Goal: Information Seeking & Learning: Find specific page/section

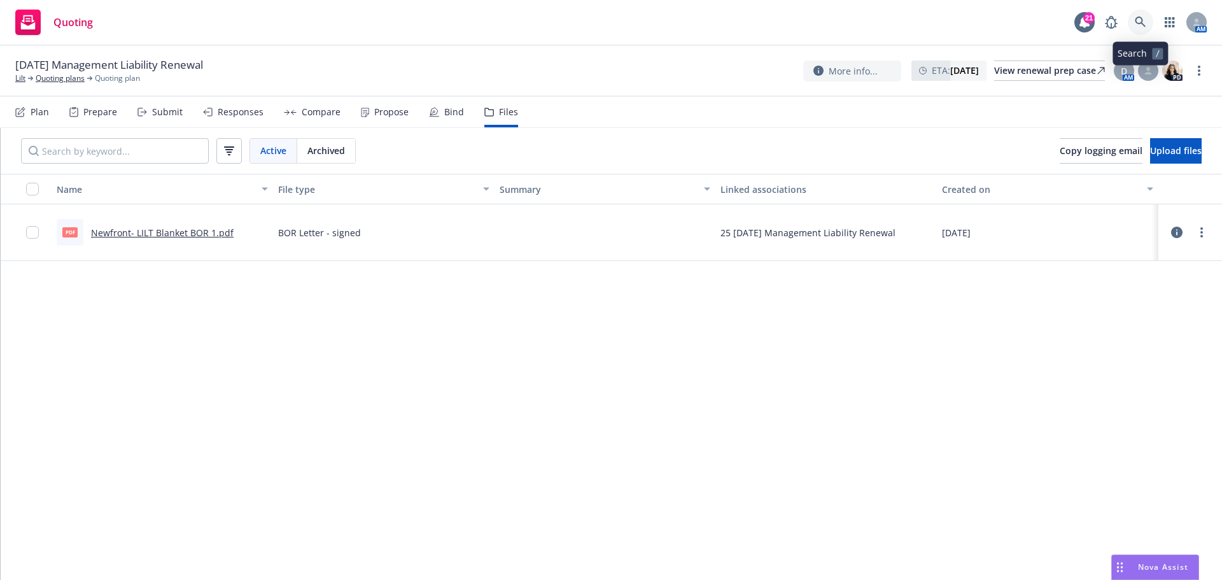
click at [1142, 26] on icon at bounding box center [1140, 22] width 11 height 11
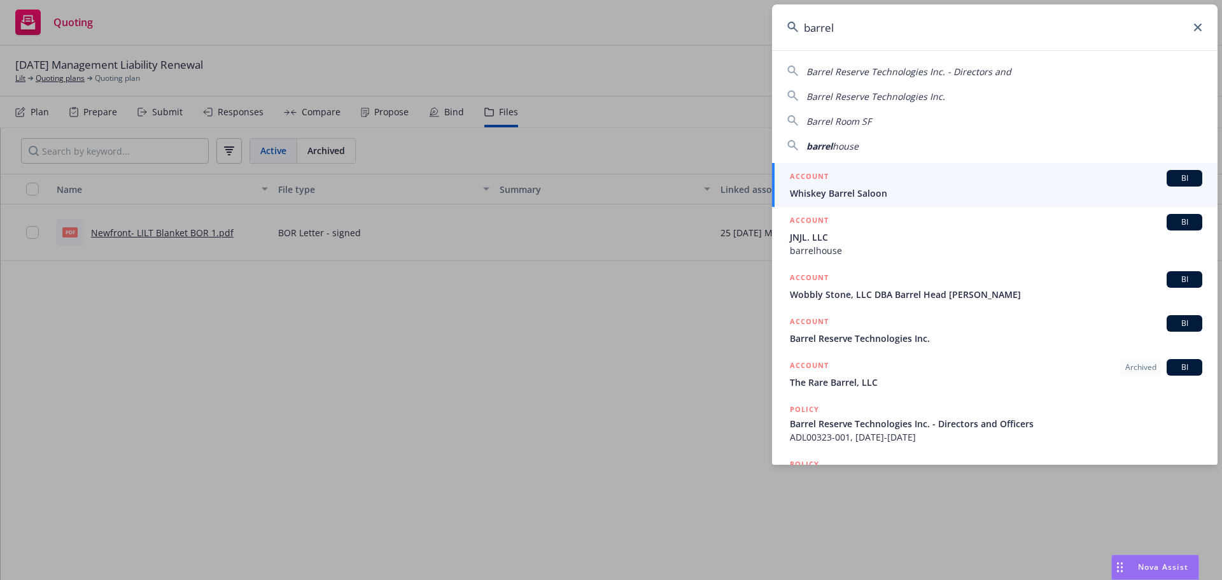
drag, startPoint x: 845, startPoint y: 26, endPoint x: 798, endPoint y: 25, distance: 47.1
click at [798, 25] on div "barrel" at bounding box center [994, 27] width 445 height 46
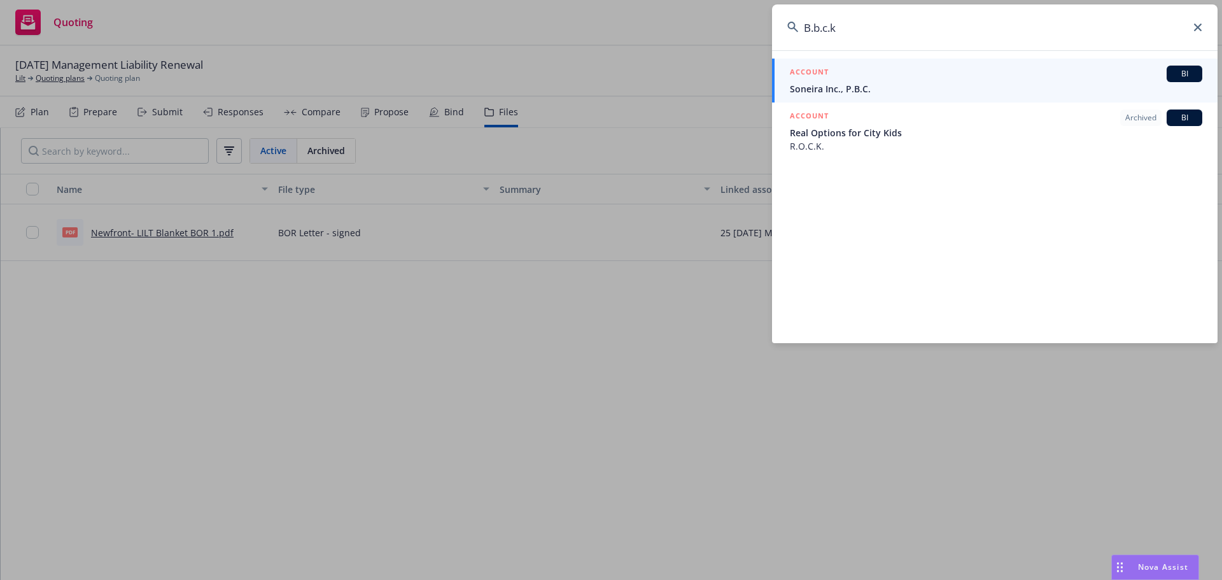
drag, startPoint x: 866, startPoint y: 20, endPoint x: 793, endPoint y: 23, distance: 73.2
click at [793, 23] on div "B.b.c.k" at bounding box center [994, 27] width 445 height 46
click at [875, 25] on input "B.b.c.k" at bounding box center [994, 27] width 445 height 46
drag, startPoint x: 874, startPoint y: 25, endPoint x: 756, endPoint y: 31, distance: 118.5
click at [756, 31] on div "B.b.c.k ACCOUNT BI Soneira Inc., P.B.C. ACCOUNT Archived BI Real Options for Ci…" at bounding box center [611, 290] width 1222 height 580
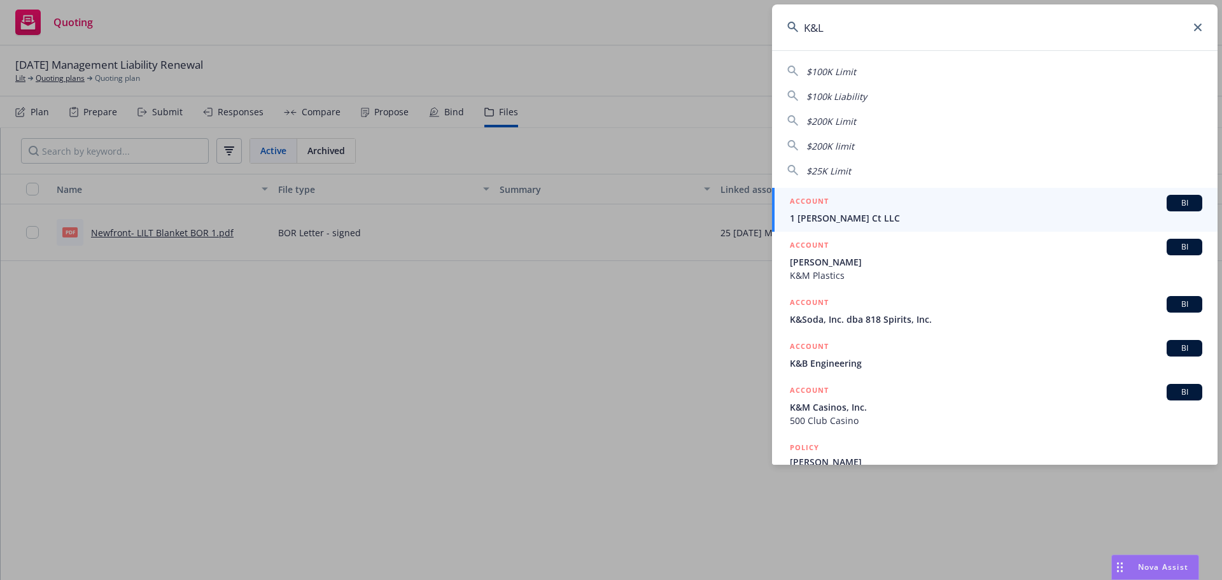
click at [808, 27] on input "K&L" at bounding box center [994, 27] width 445 height 46
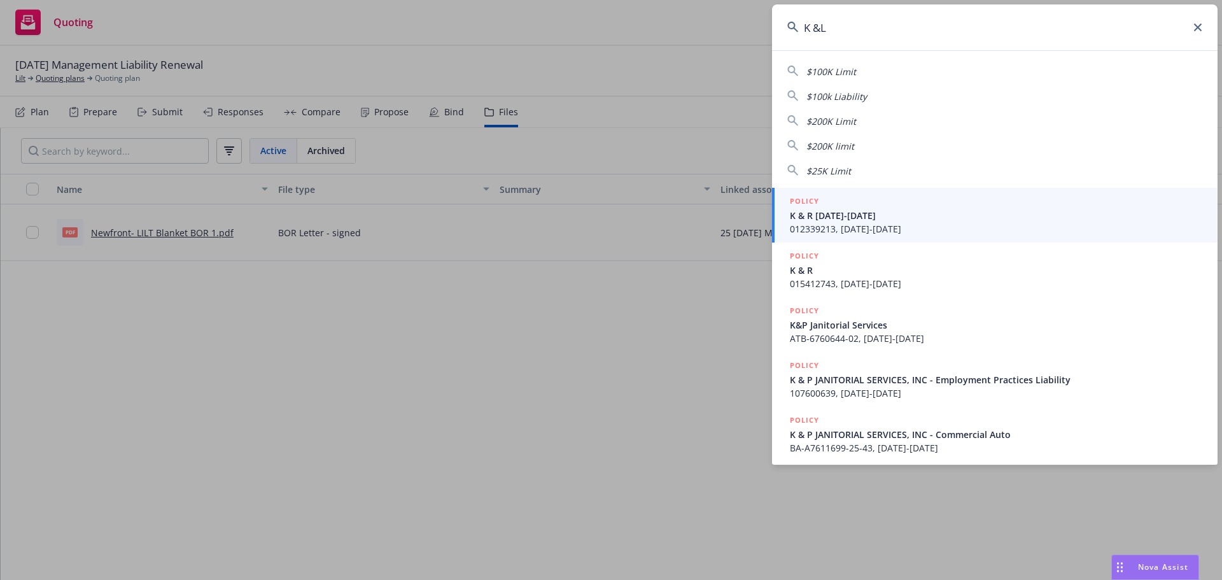
click at [818, 28] on input "K &L" at bounding box center [994, 27] width 445 height 46
click at [844, 27] on input "K & L" at bounding box center [994, 27] width 445 height 46
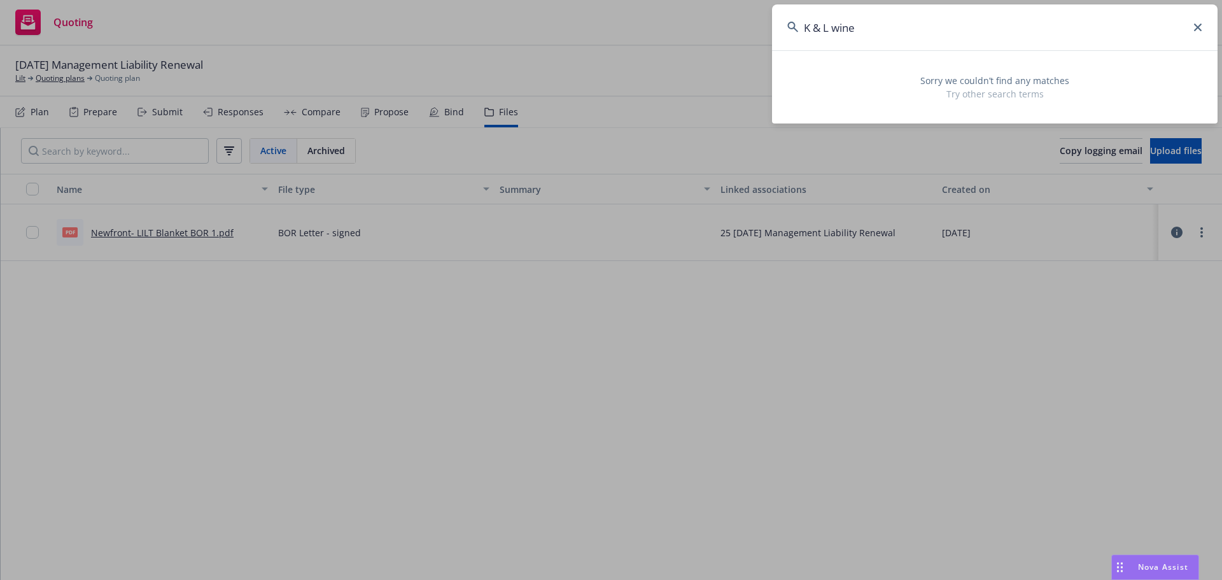
drag, startPoint x: 825, startPoint y: 26, endPoint x: 831, endPoint y: 52, distance: 26.1
click at [825, 27] on input "K & L wine" at bounding box center [994, 27] width 445 height 46
click at [817, 24] on input "K &L wine" at bounding box center [994, 27] width 445 height 46
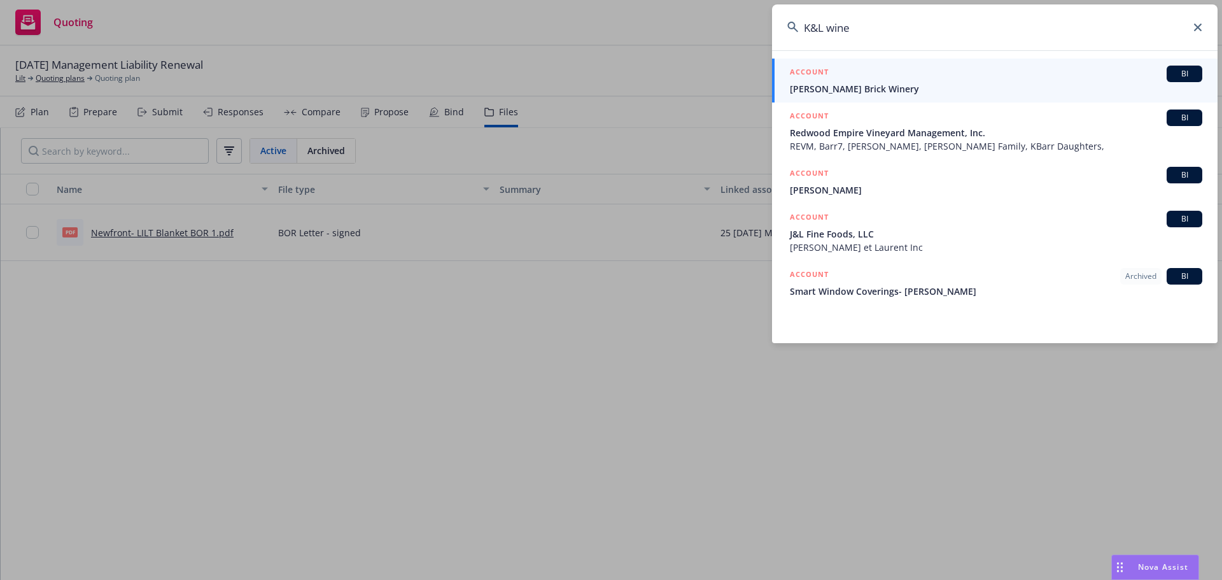
type input "K&L wine"
click at [1198, 29] on icon at bounding box center [1198, 28] width 8 height 8
